Goal: Task Accomplishment & Management: Manage account settings

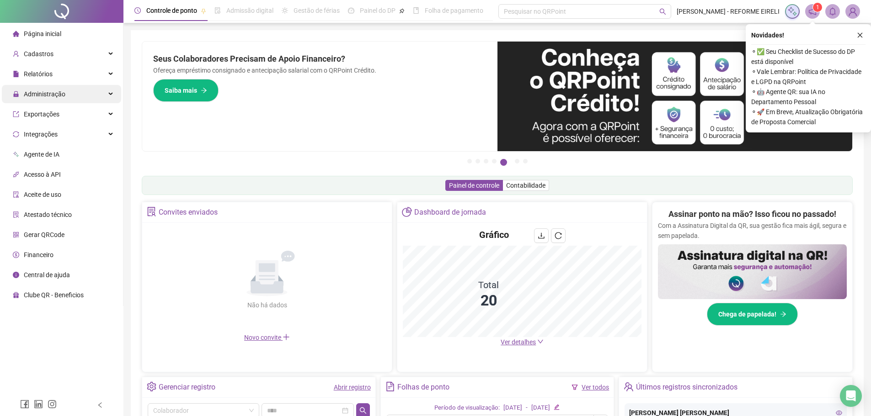
click at [70, 96] on div "Administração" at bounding box center [61, 94] width 119 height 18
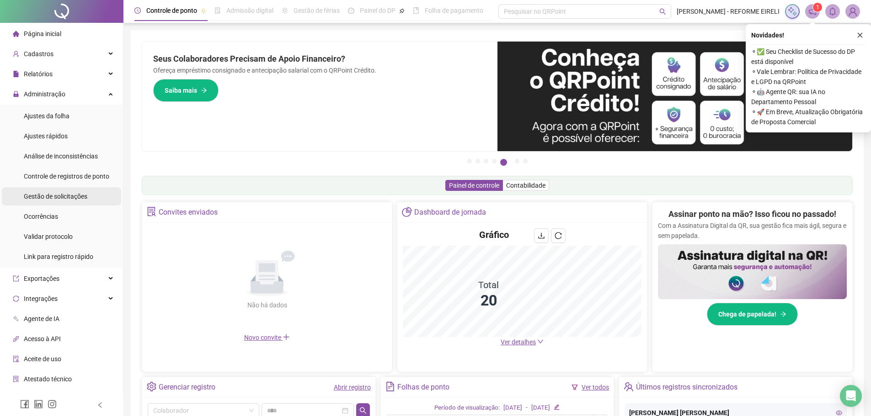
click at [63, 200] on span "Gestão de solicitações" at bounding box center [56, 196] width 64 height 7
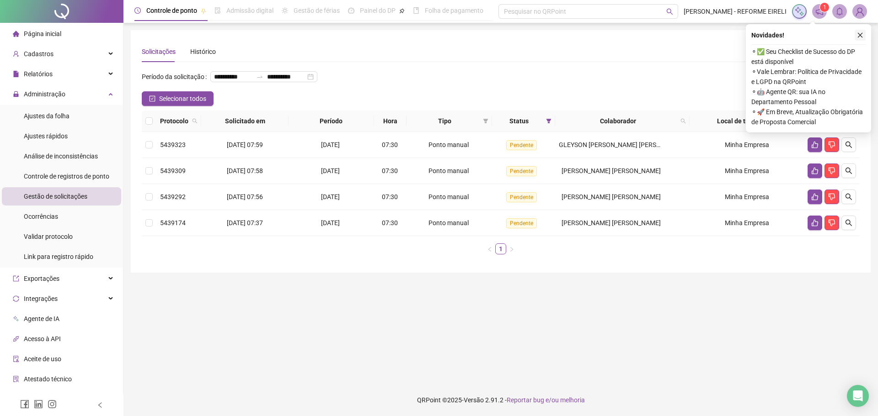
click at [857, 38] on icon "close" at bounding box center [860, 35] width 6 height 6
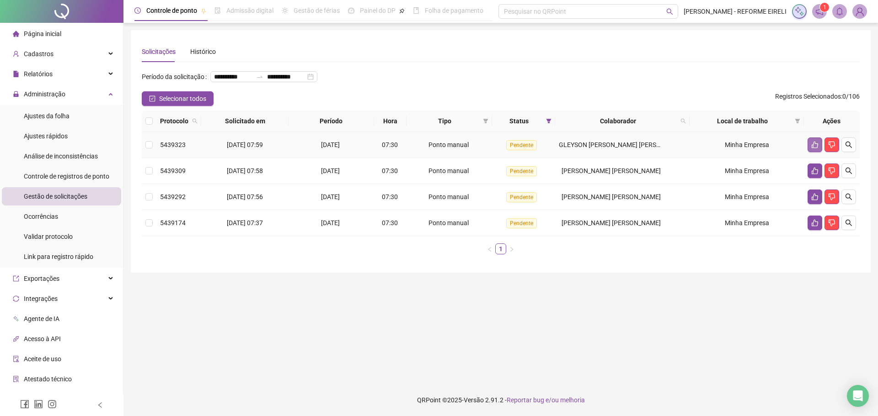
click at [815, 149] on icon "like" at bounding box center [814, 144] width 7 height 7
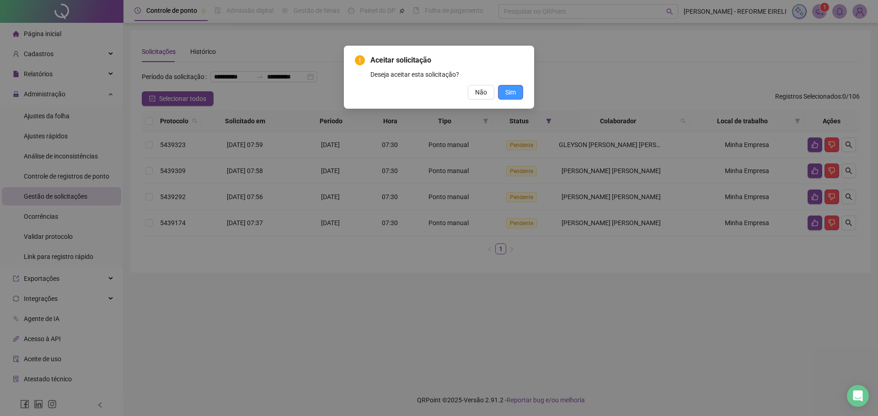
click at [516, 95] on button "Sim" at bounding box center [510, 92] width 25 height 15
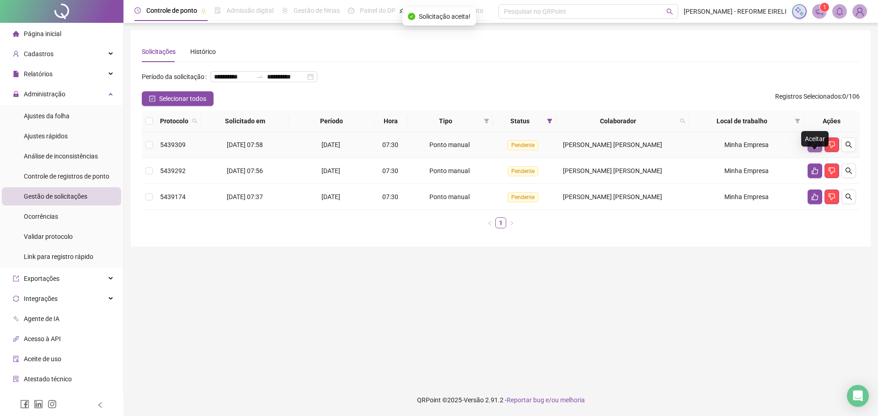
click at [812, 149] on icon "like" at bounding box center [814, 145] width 6 height 7
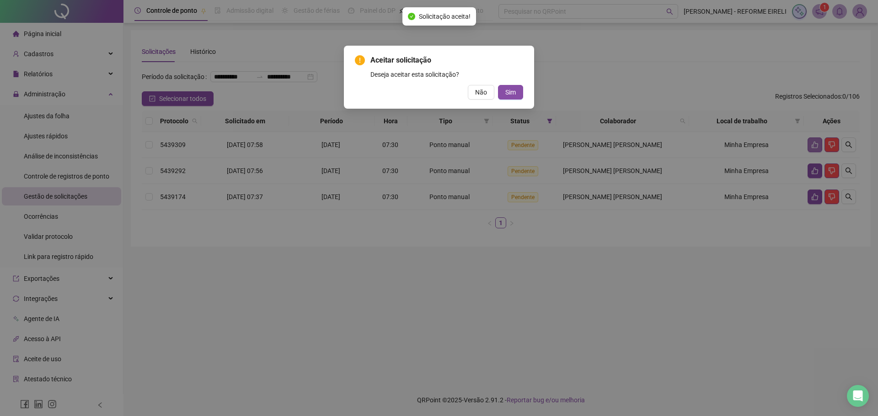
click at [498, 85] on button "Sim" at bounding box center [510, 92] width 25 height 15
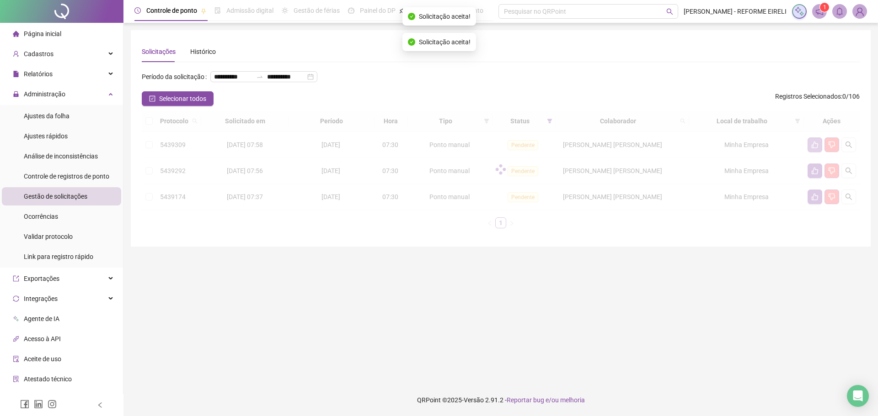
click at [749, 144] on button "Sim" at bounding box center [751, 145] width 5 height 3
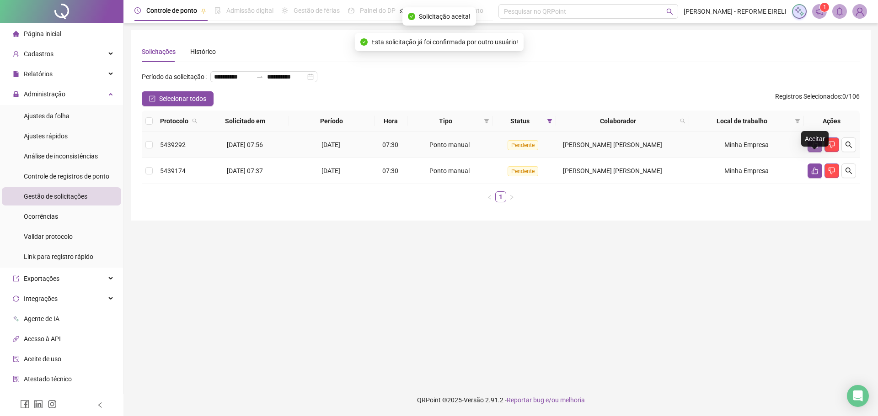
click at [815, 149] on icon "like" at bounding box center [814, 145] width 6 height 7
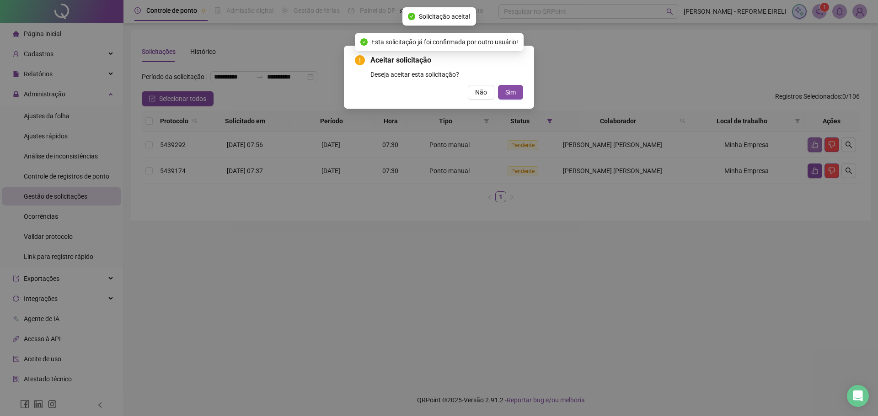
click at [498, 85] on button "Sim" at bounding box center [510, 92] width 25 height 15
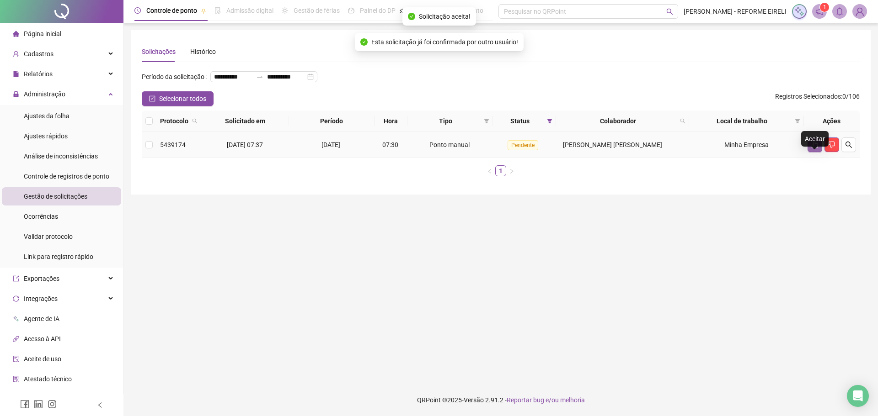
click at [815, 149] on icon "like" at bounding box center [814, 145] width 6 height 7
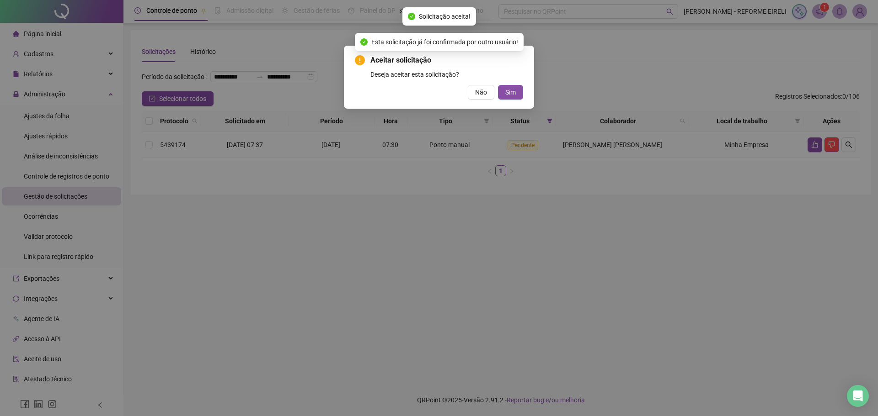
click at [498, 85] on button "Sim" at bounding box center [510, 92] width 25 height 15
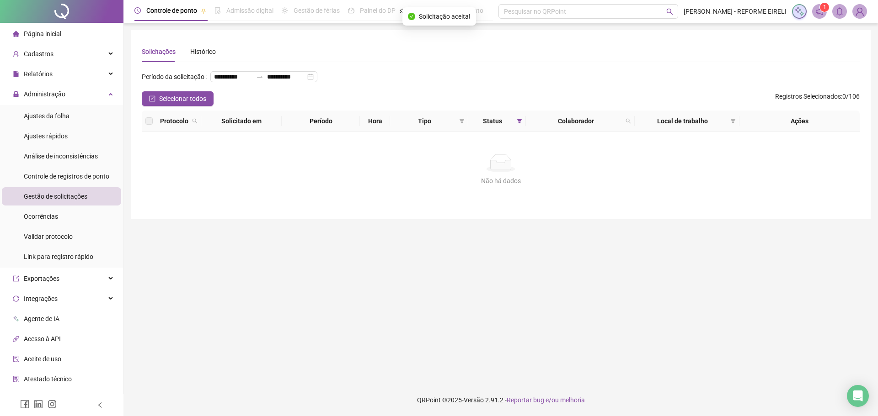
click at [53, 33] on span "Página inicial" at bounding box center [42, 33] width 37 height 7
